Goal: Task Accomplishment & Management: Manage account settings

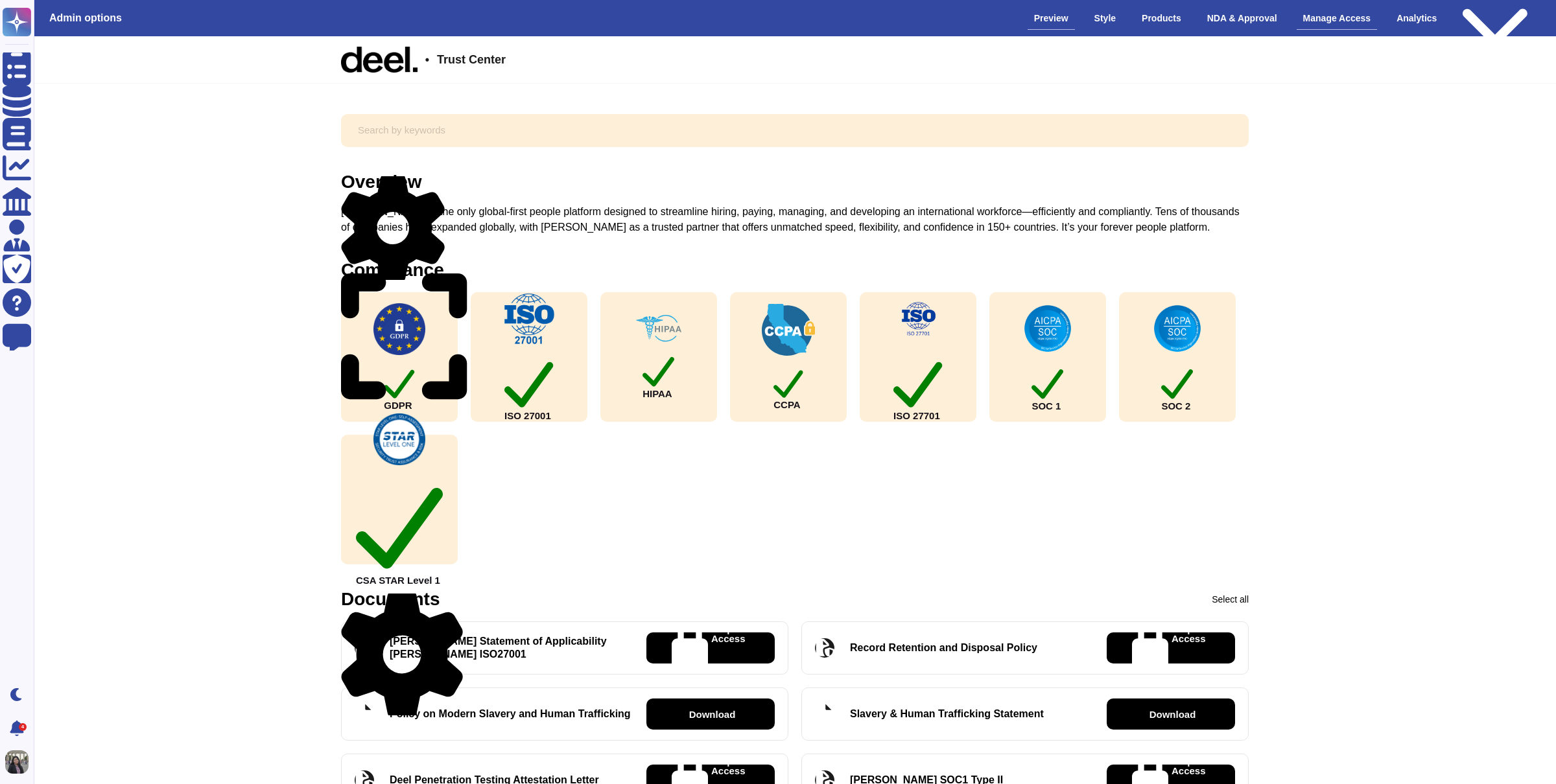
click at [1319, 19] on div "Manage Access" at bounding box center [1337, 18] width 81 height 22
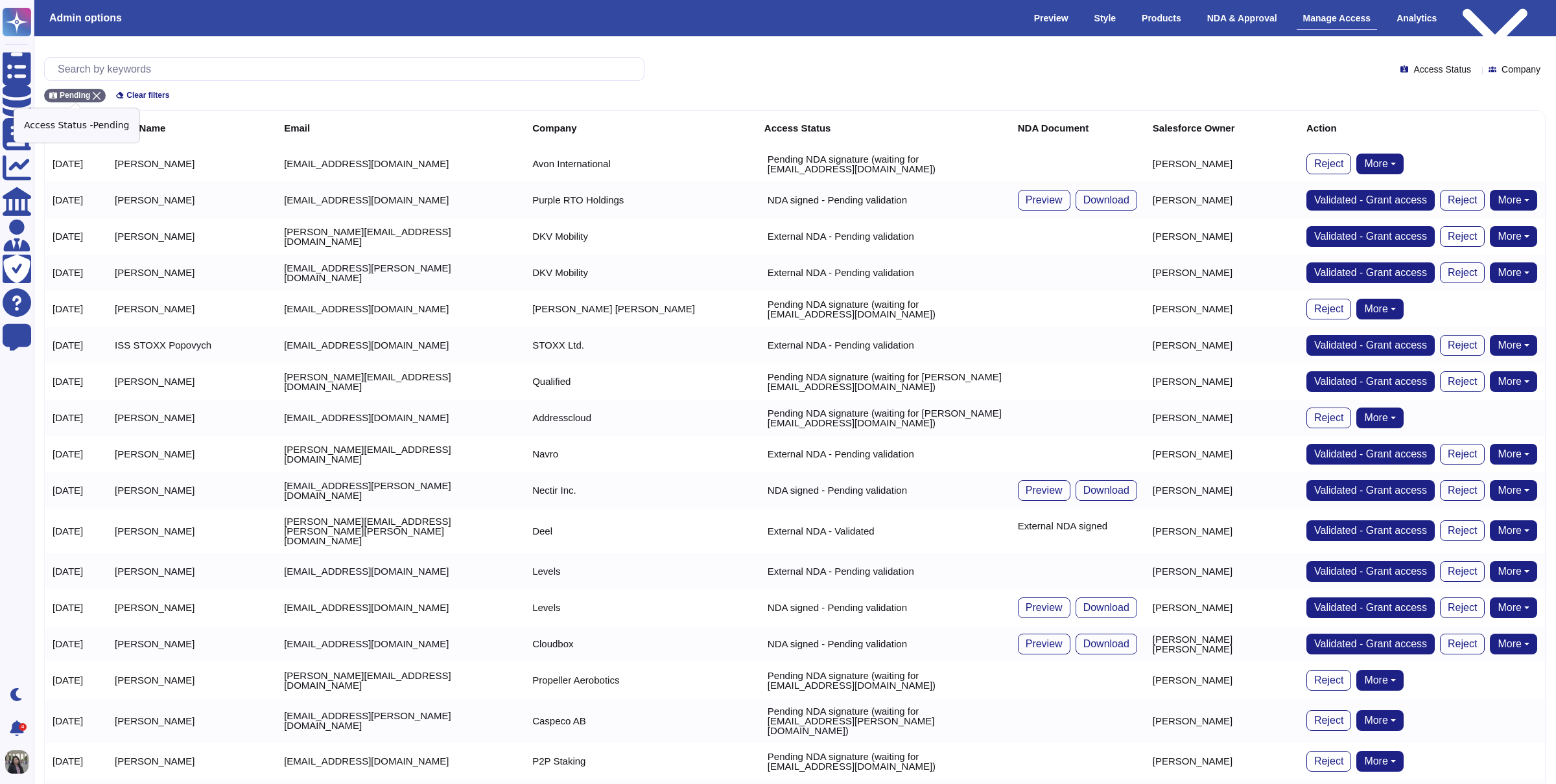
click at [80, 96] on span "Pending" at bounding box center [75, 95] width 31 height 7
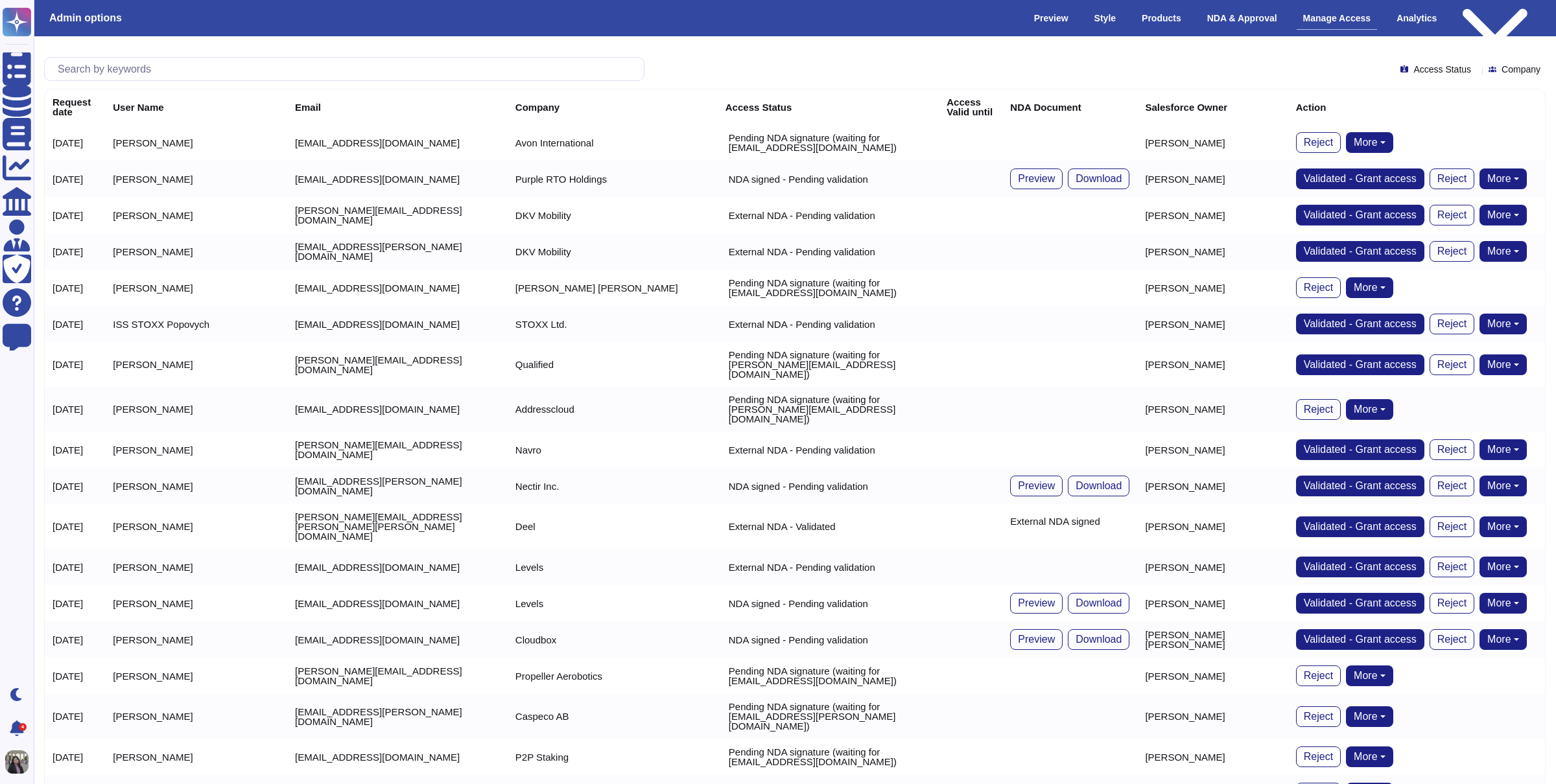
click at [100, 96] on th "Request date" at bounding box center [75, 107] width 60 height 35
click at [253, 79] on input "text" at bounding box center [347, 68] width 593 height 22
paste input "[EMAIL_ADDRESS][DOMAIN_NAME]"
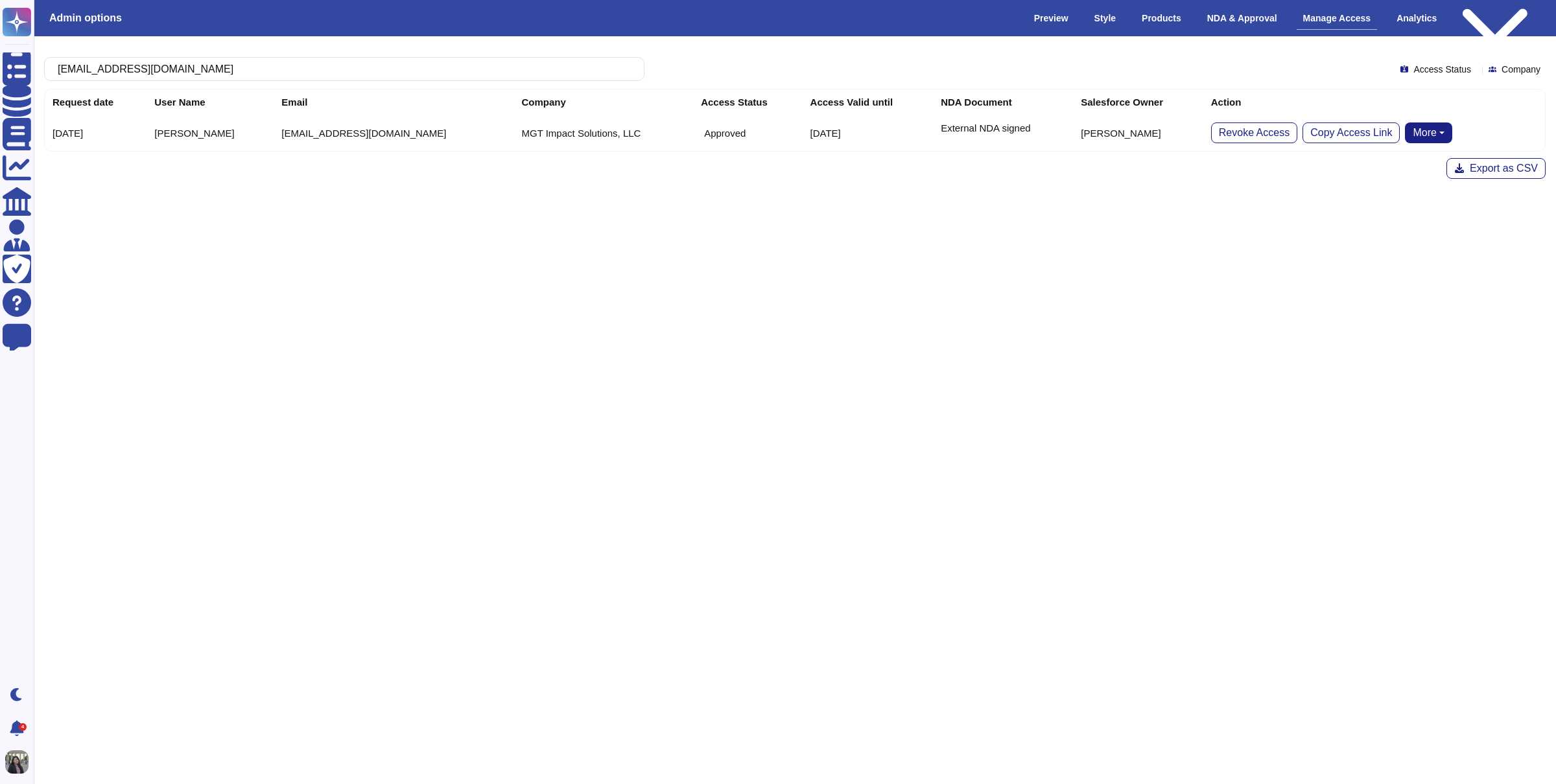
type input "[EMAIL_ADDRESS][DOMAIN_NAME]"
click at [1405, 130] on button "More" at bounding box center [1428, 132] width 48 height 21
click at [1405, 171] on link "Remove NDA" at bounding box center [1456, 173] width 103 height 16
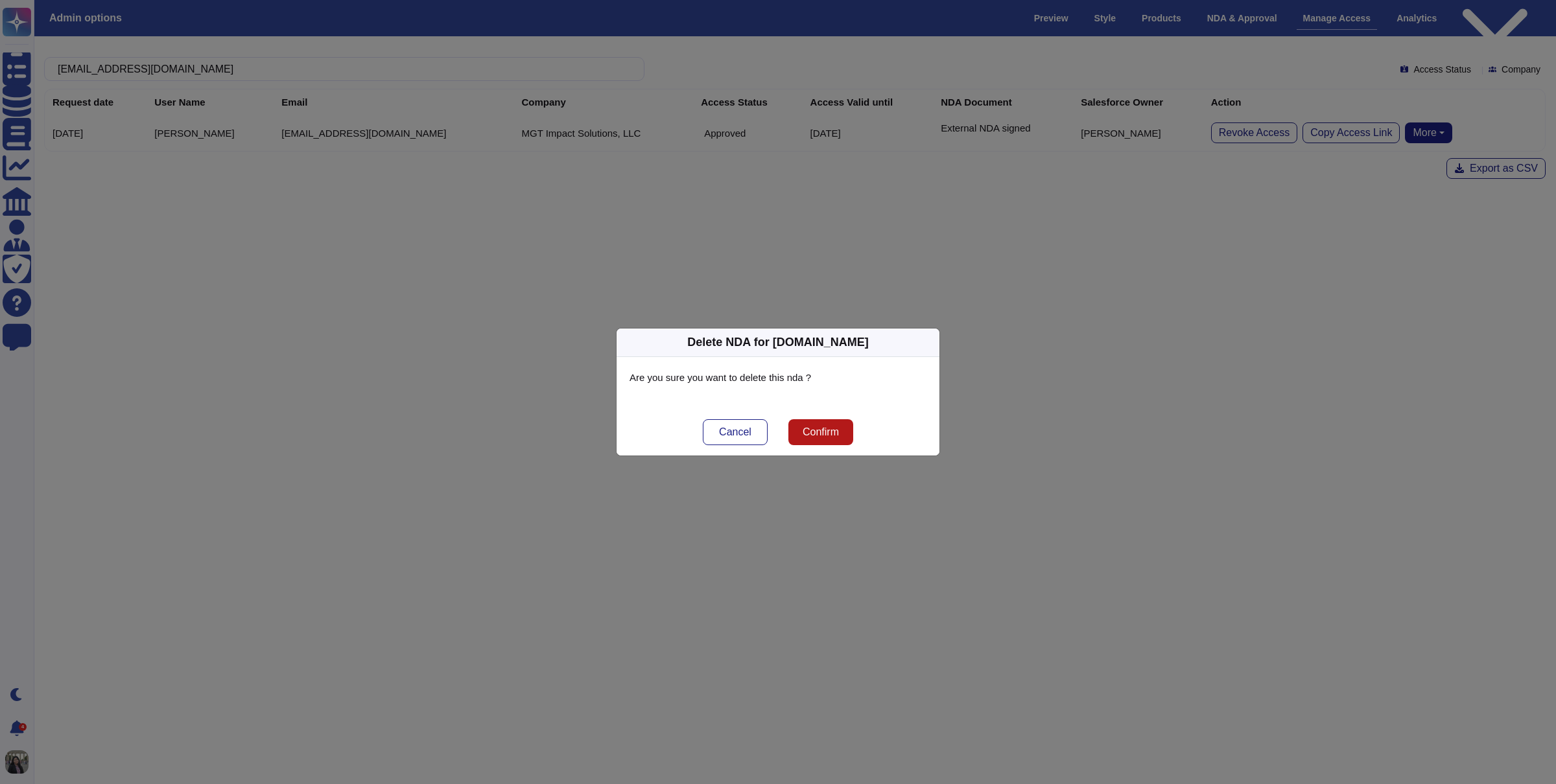
click at [823, 427] on span "Confirm" at bounding box center [821, 432] width 37 height 10
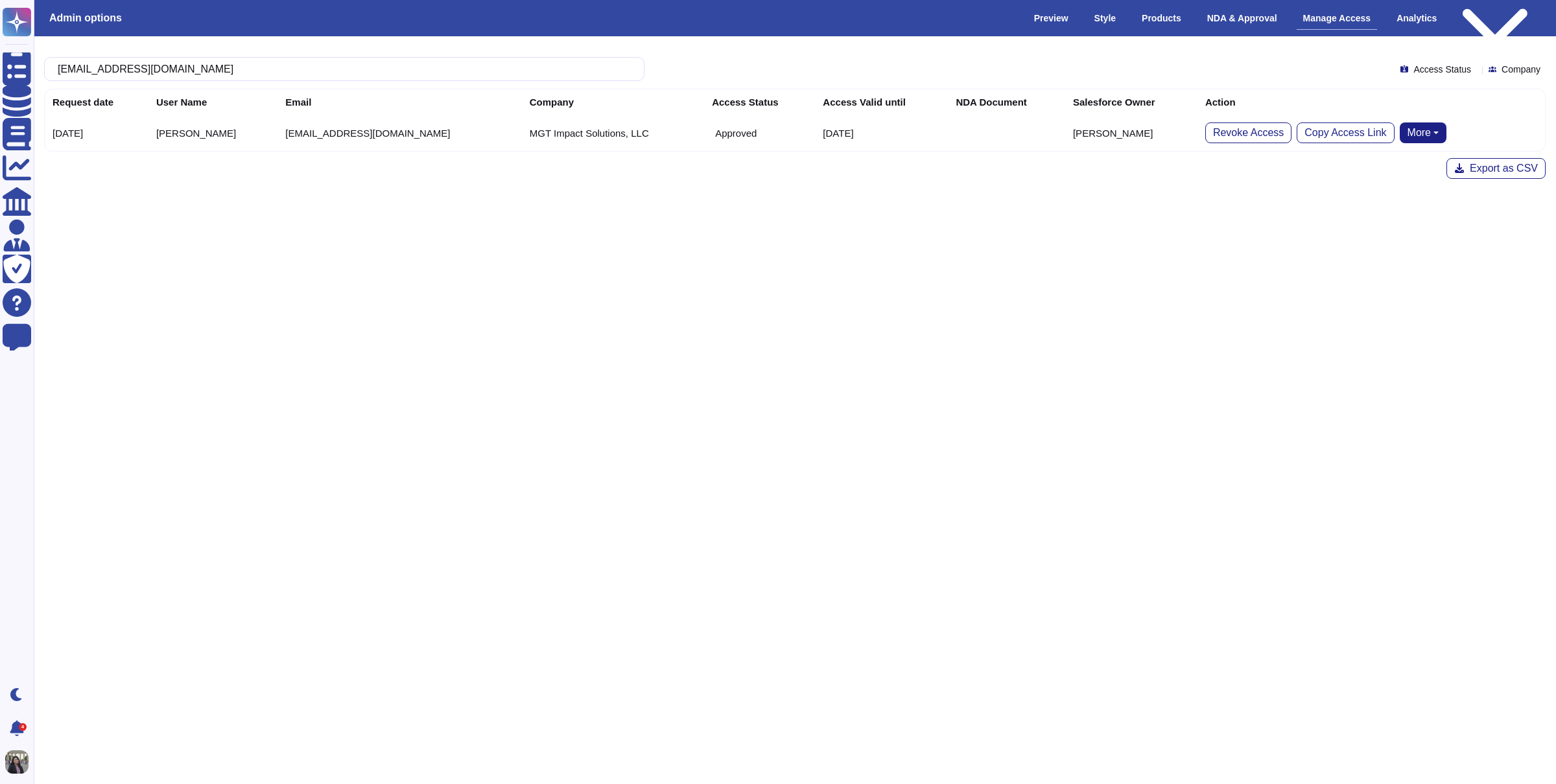
click at [1399, 136] on button "More" at bounding box center [1423, 132] width 48 height 21
click at [1405, 171] on link "Send NDA" at bounding box center [1472, 173] width 143 height 16
click at [1405, 134] on button "More" at bounding box center [1423, 132] width 48 height 21
click at [746, 162] on div "Export as CSV" at bounding box center [794, 168] width 1501 height 21
click at [1399, 131] on button "More" at bounding box center [1423, 132] width 48 height 21
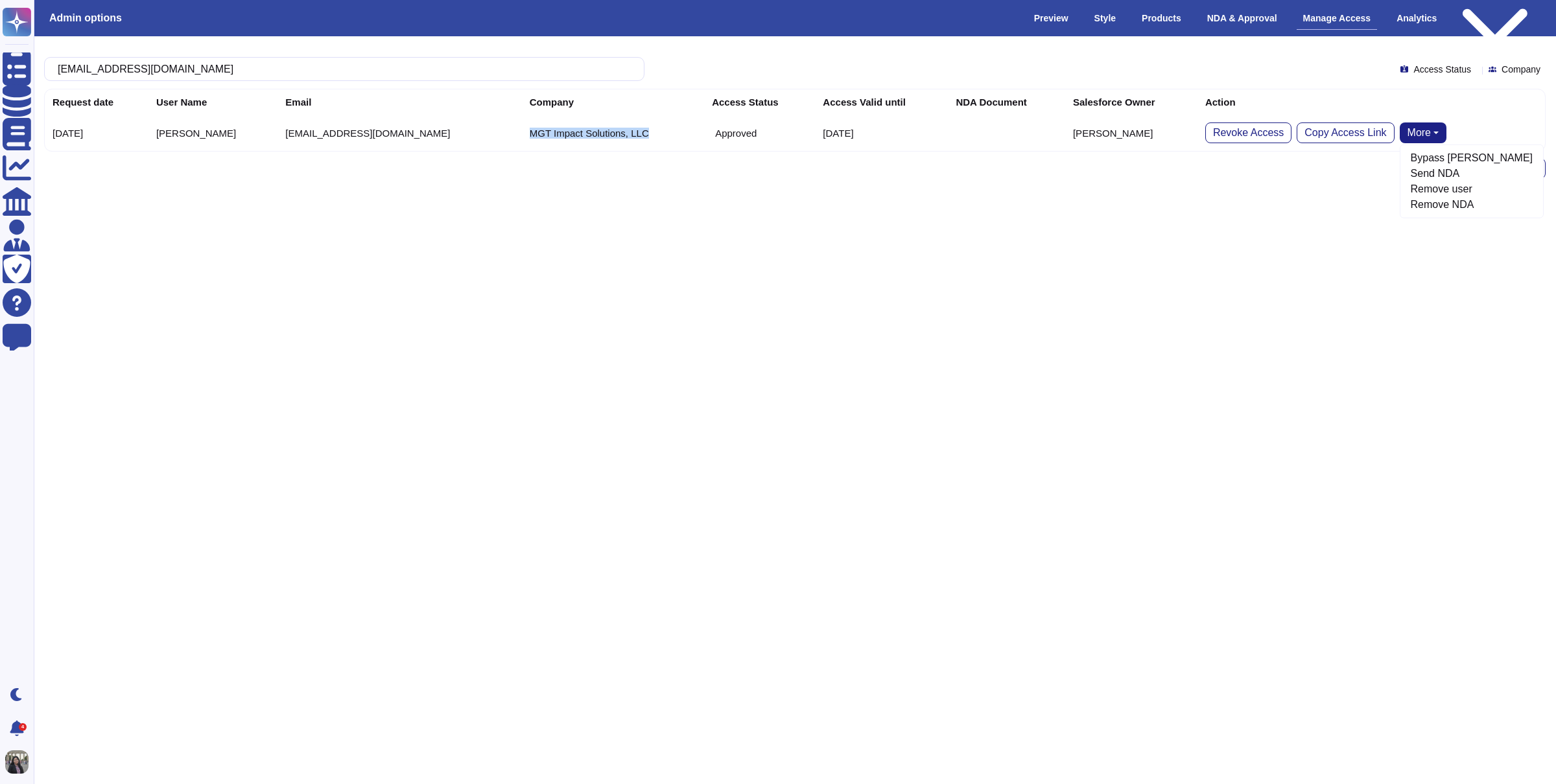
drag, startPoint x: 383, startPoint y: 130, endPoint x: 554, endPoint y: 130, distance: 171.0
click at [554, 130] on td "MGT Impact Solutions, LLC" at bounding box center [613, 133] width 183 height 37
copy td "MGT Impact Solutions, LLC"
